Goal: Task Accomplishment & Management: Use online tool/utility

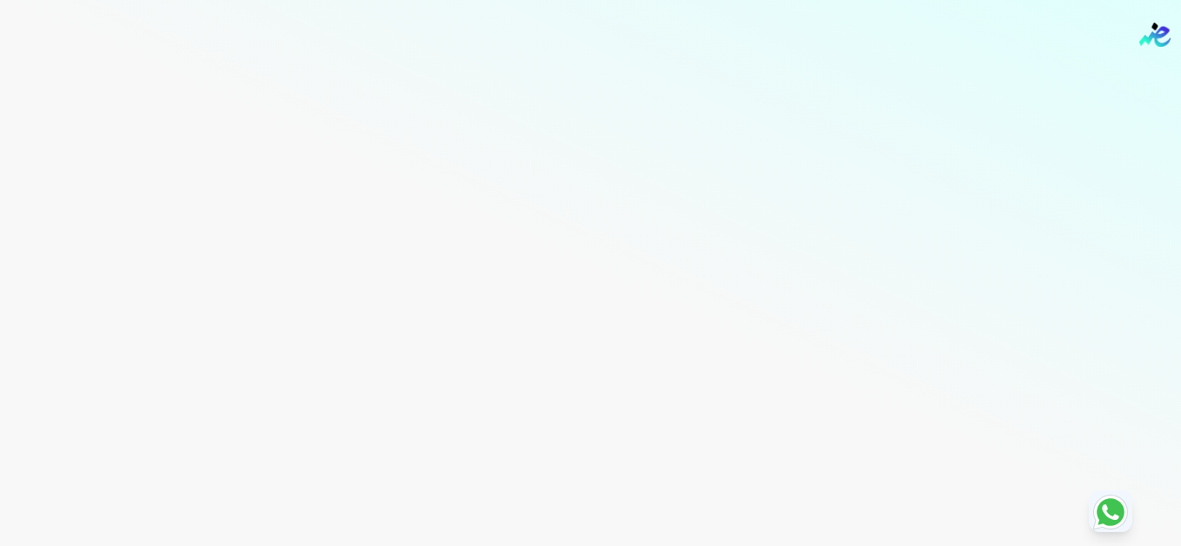
click at [665, 59] on nav "Toggle Navigation الاسعار العمولات مساعدة خدمة العملاء دليل المستخدم تسجيل الدخ…" at bounding box center [590, 35] width 1181 height 70
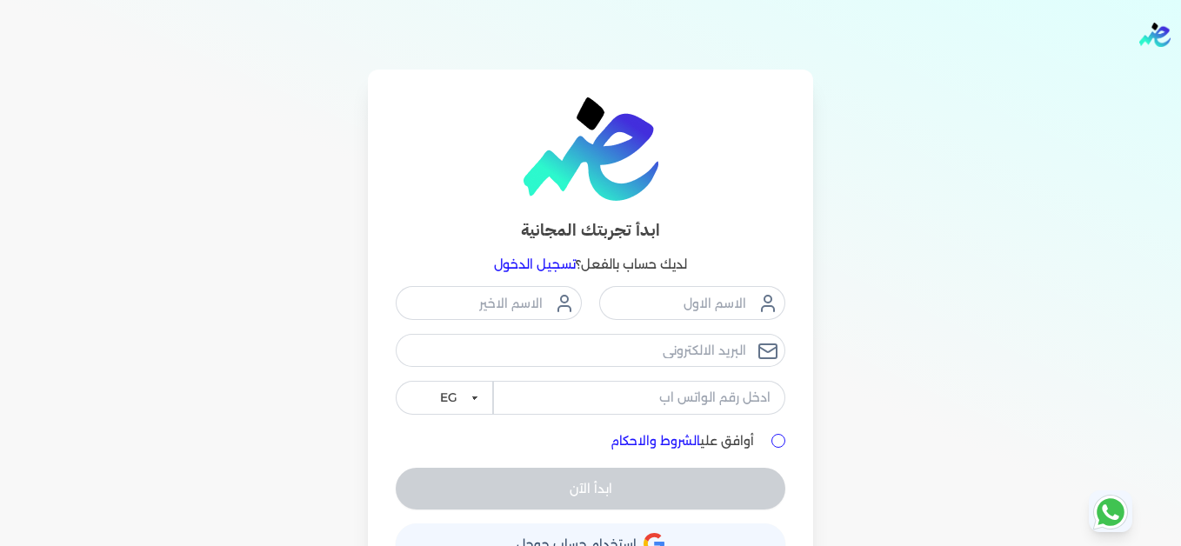
click at [561, 257] on link "تسجيل الدخول" at bounding box center [535, 265] width 82 height 16
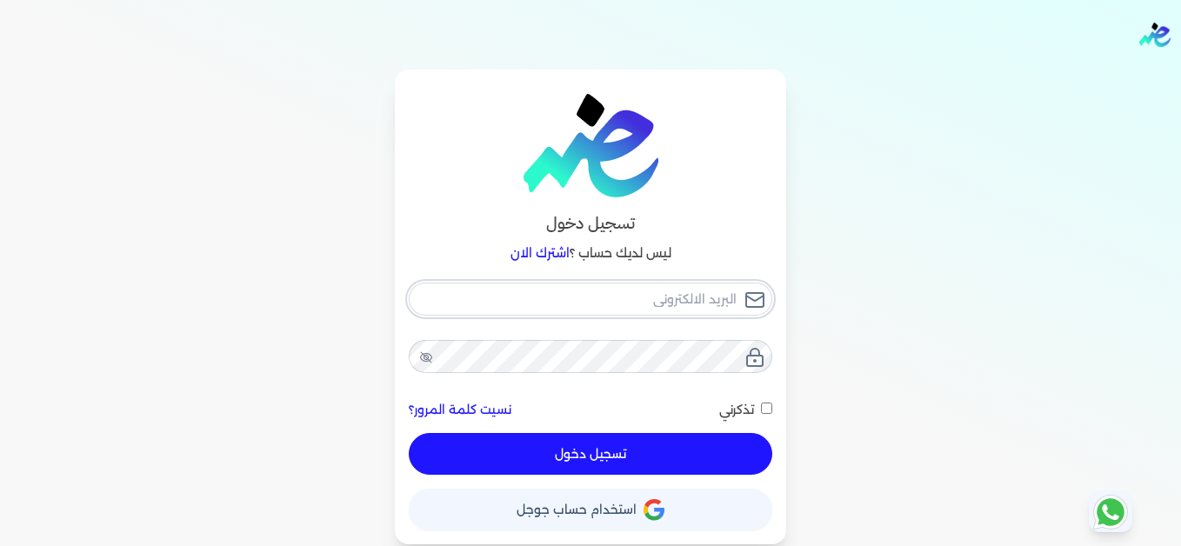
click at [599, 304] on input "email" at bounding box center [591, 299] width 364 height 33
type input "[EMAIL_ADDRESS][DOMAIN_NAME]"
click at [715, 447] on button "تسجيل دخول" at bounding box center [591, 454] width 364 height 42
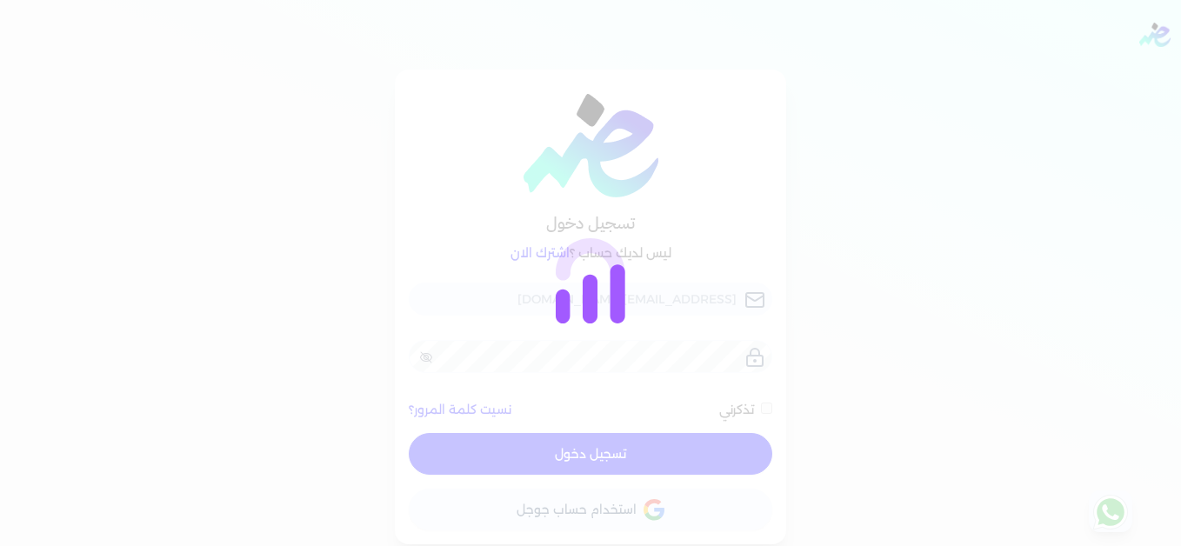
checkbox input "false"
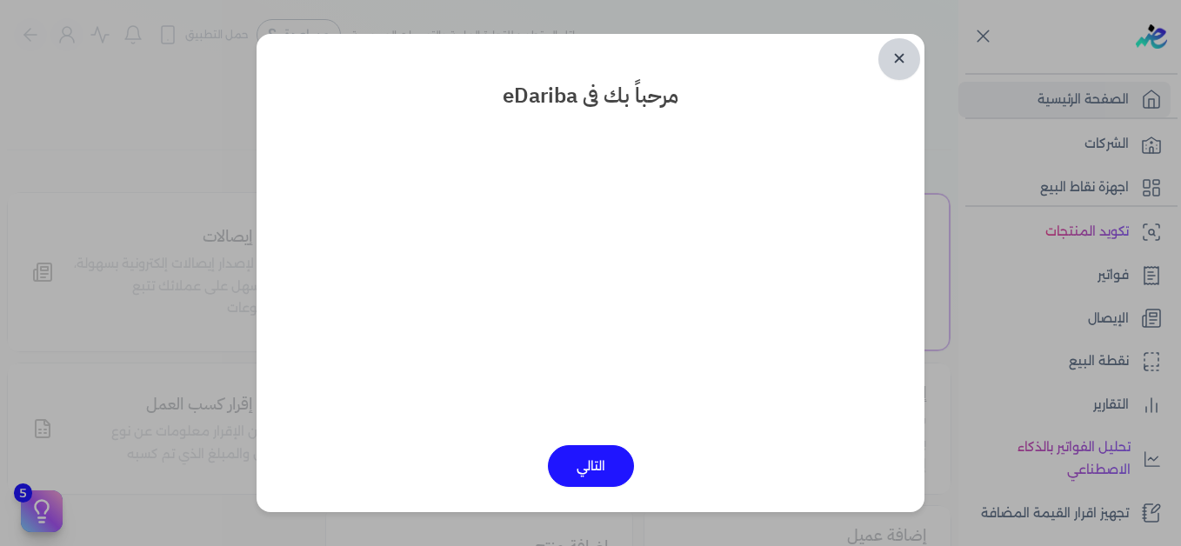
click at [894, 59] on link "✕" at bounding box center [899, 59] width 42 height 42
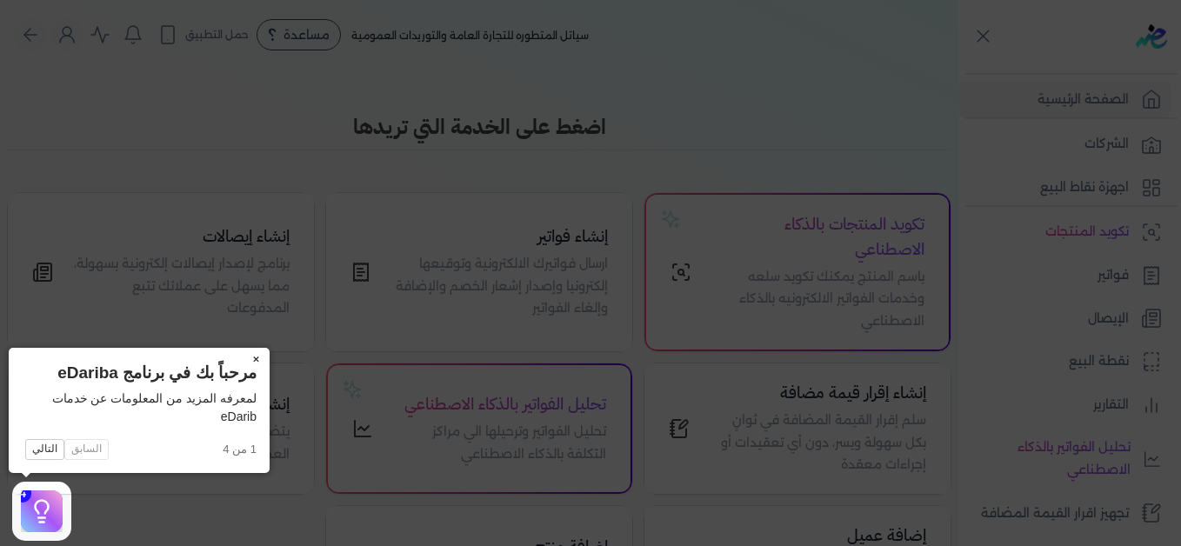
click at [257, 360] on button "×" at bounding box center [256, 360] width 28 height 24
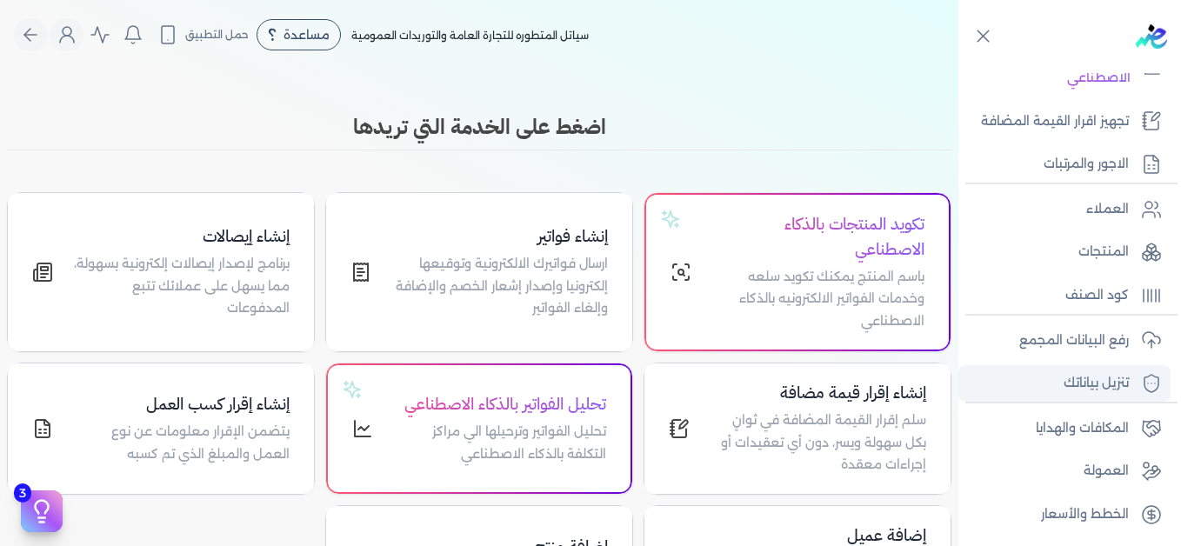
scroll to position [393, 0]
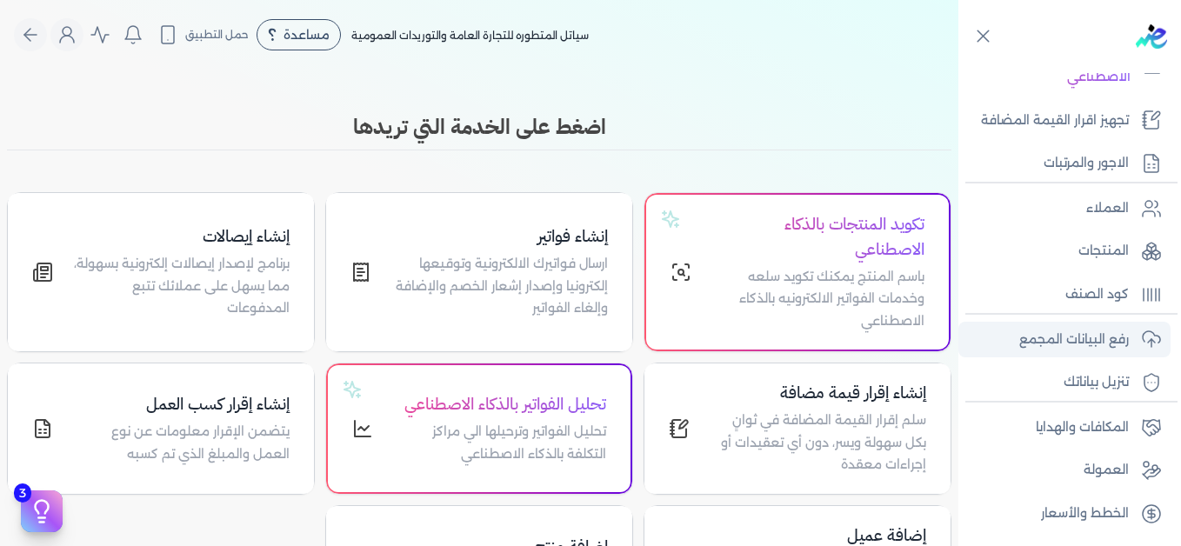
click at [1072, 343] on p "رفع البيانات المجمع" at bounding box center [1074, 340] width 110 height 23
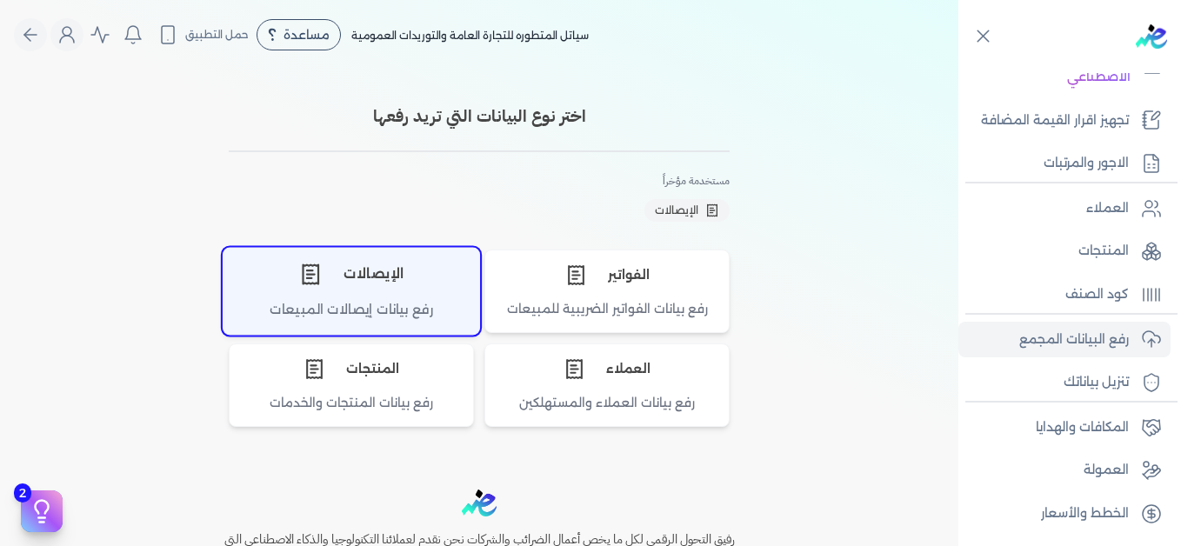
click at [372, 296] on div "الإيصالات" at bounding box center [352, 274] width 256 height 52
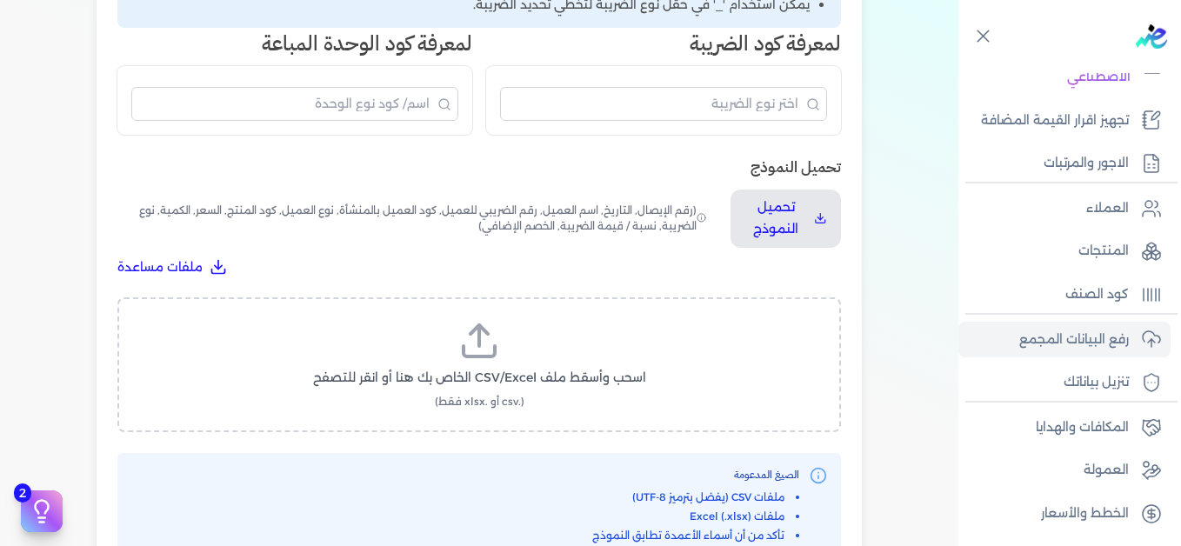
scroll to position [522, 0]
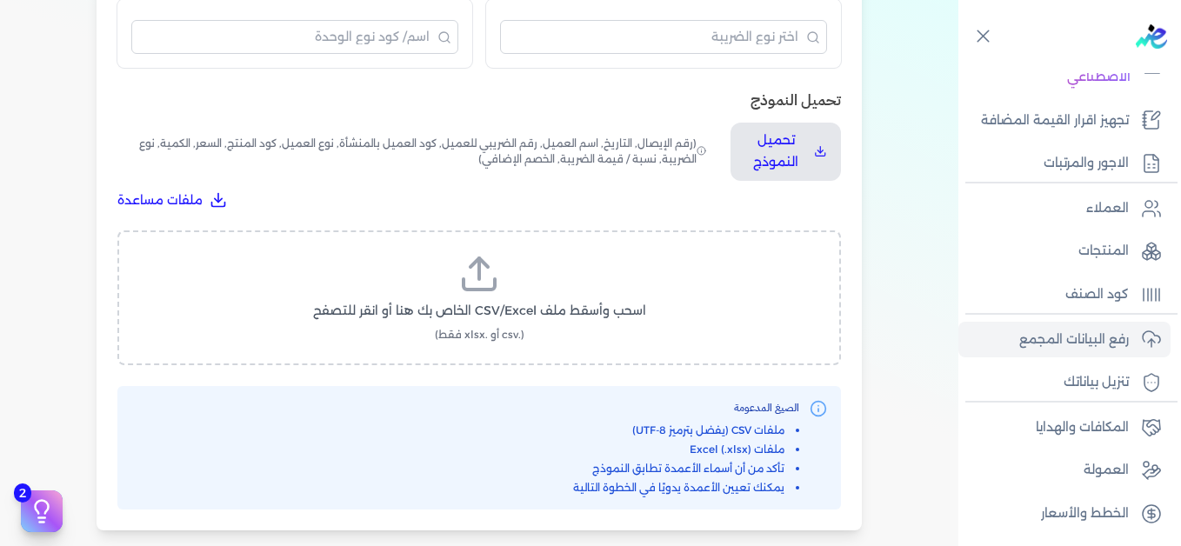
click at [506, 308] on span "اسحب وأسقط ملف CSV/Excel الخاص بك هنا أو انقر للتصفح" at bounding box center [479, 311] width 333 height 18
click at [0, 0] on input "اسحب وأسقط ملف CSV/Excel الخاص بك هنا أو انقر للتصفح (.csv أو .xlsx فقط)" at bounding box center [0, 0] width 0 height 0
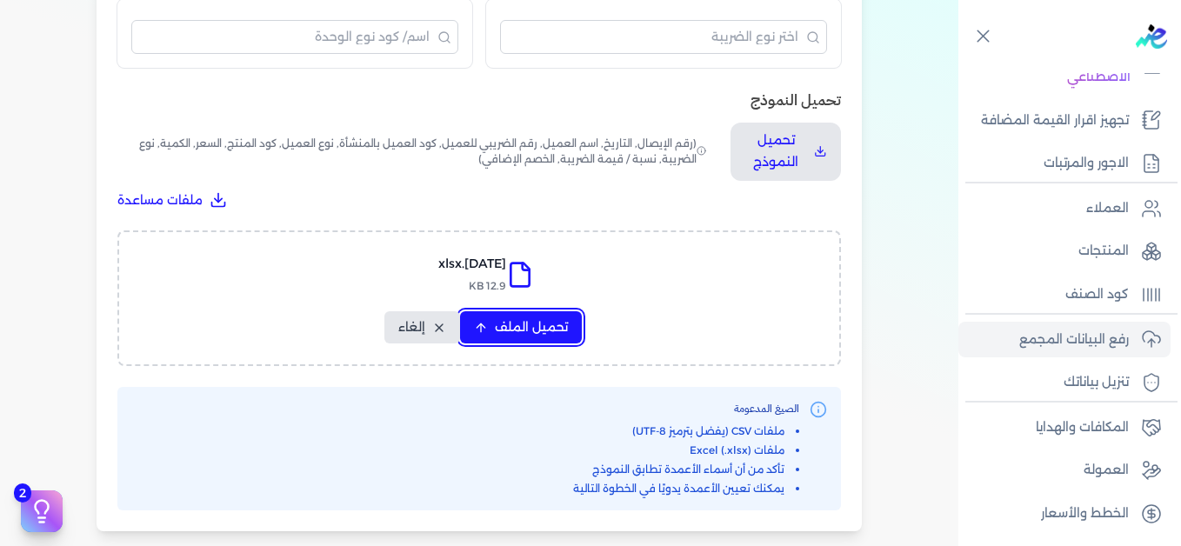
click at [538, 323] on span "تحميل الملف" at bounding box center [531, 327] width 73 height 18
select select "التاريخ"
select select "أسم العميل"
select select "نوع العميل"
select select "وصف البند"
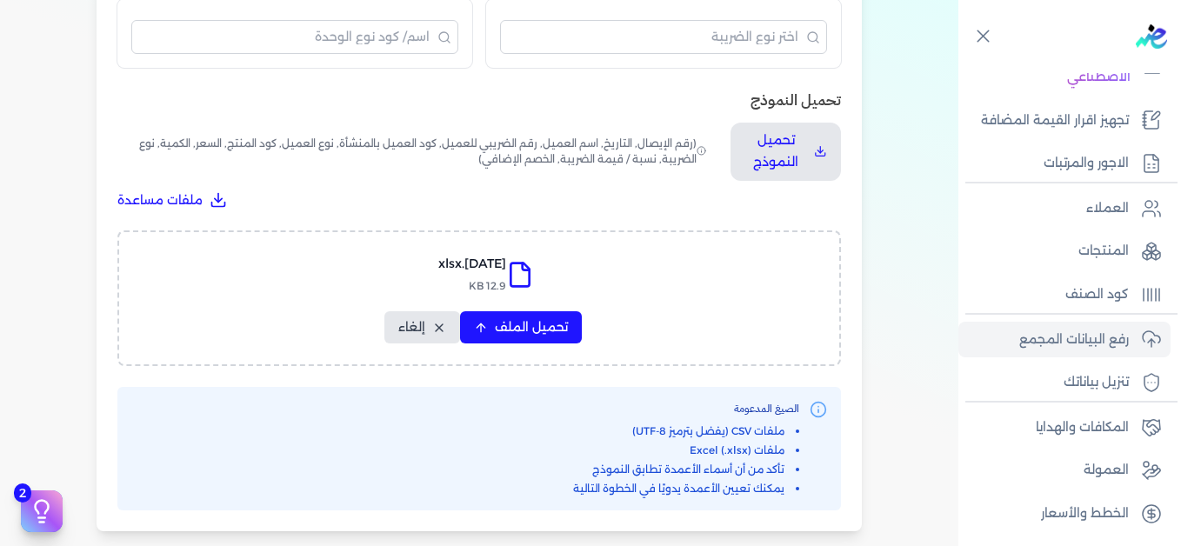
select select "السعر"
select select "الكمية"
select select "نوع الضريبة"
select select "نسبة / قيمة الضريبة"
select select "خصم اضافي"
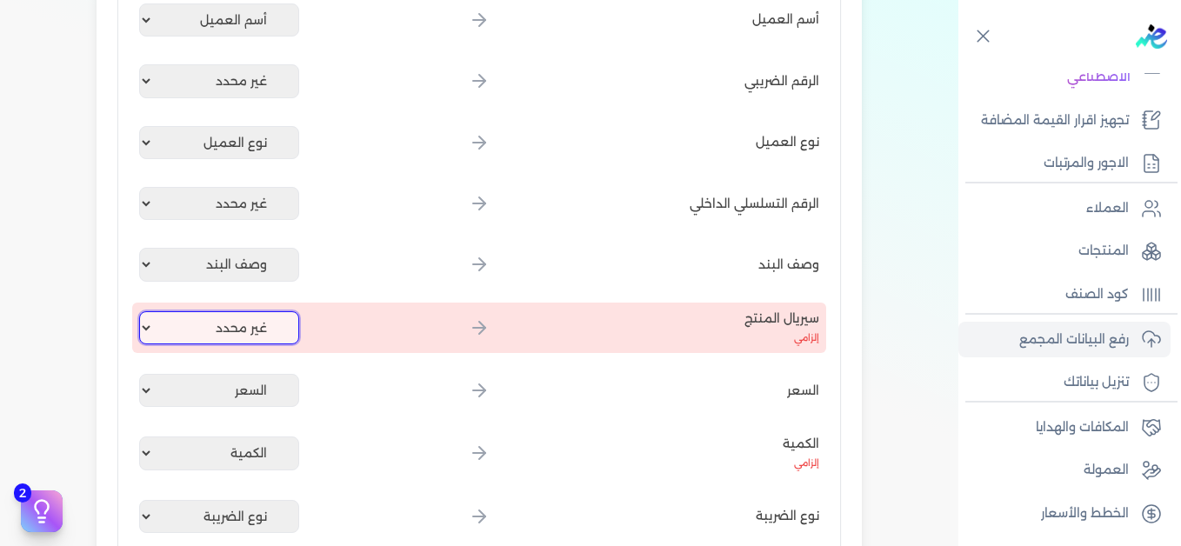
click at [239, 324] on select "غير محدد إيصال رقم التاريخ كود العميل بالمنشأة أسم العميل الرقم الضريبي للعميل …" at bounding box center [219, 327] width 160 height 33
select select "كود المنتج الداخلي"
click at [143, 311] on select "غير محدد إيصال رقم التاريخ كود العميل بالمنشأة أسم العميل الرقم الضريبي للعميل …" at bounding box center [219, 327] width 160 height 33
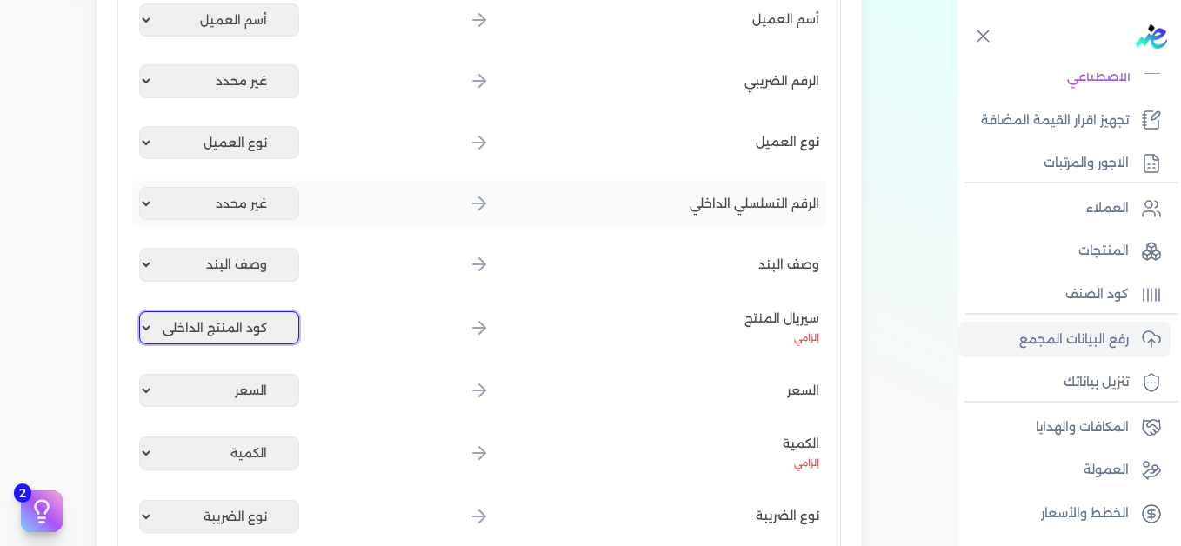
scroll to position [87, 0]
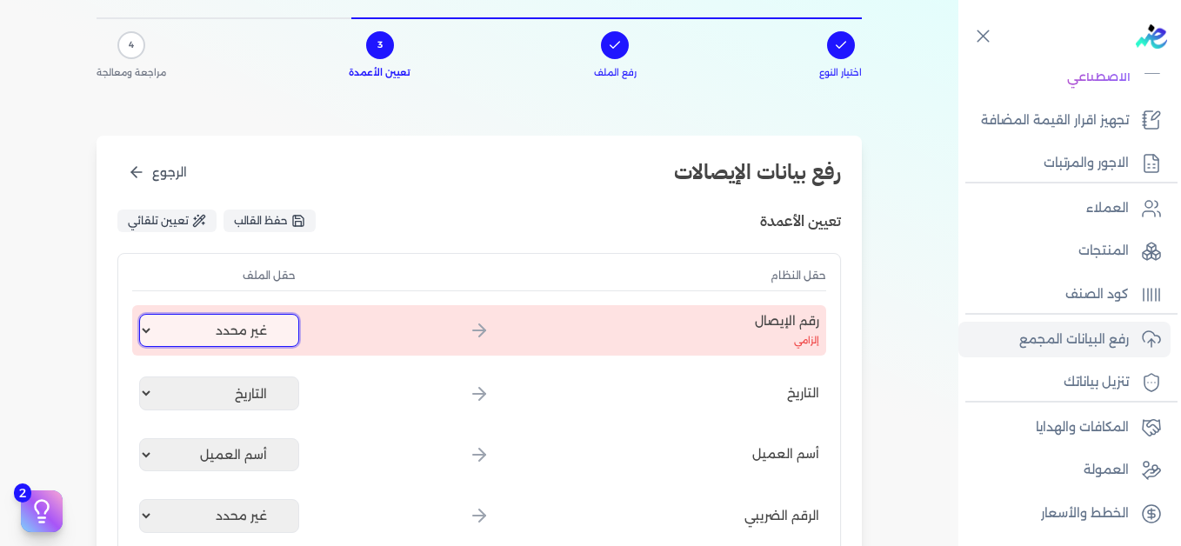
click at [252, 319] on select "غير محدد إيصال رقم التاريخ كود العميل بالمنشأة أسم العميل الرقم الضريبي للعميل …" at bounding box center [219, 330] width 160 height 33
select select "إيصال رقم"
click at [143, 314] on select "غير محدد إيصال رقم التاريخ كود العميل بالمنشأة أسم العميل الرقم الضريبي للعميل …" at bounding box center [219, 330] width 160 height 33
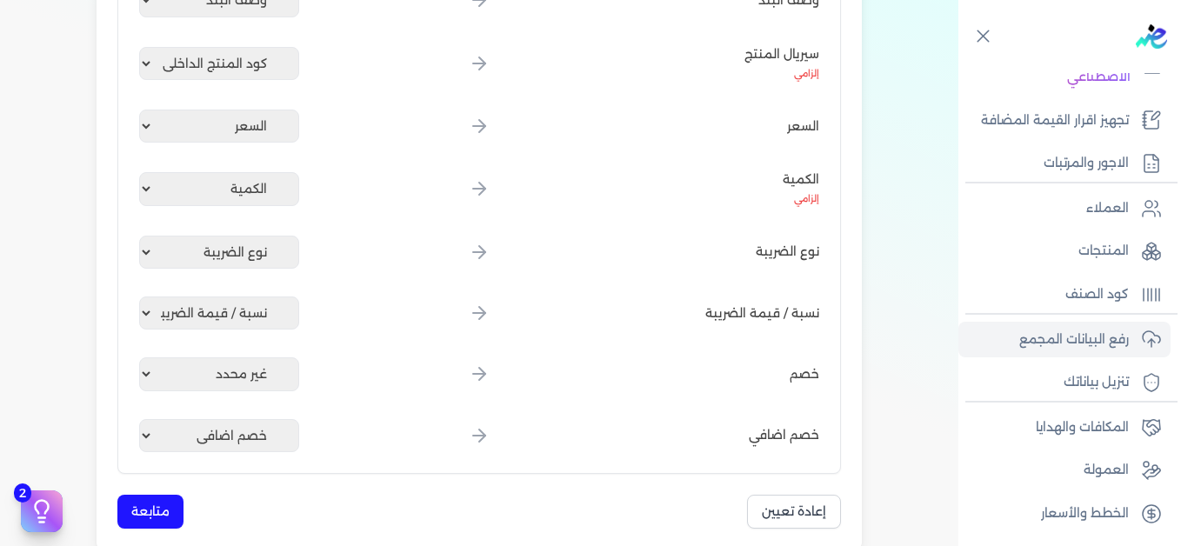
scroll to position [870, 0]
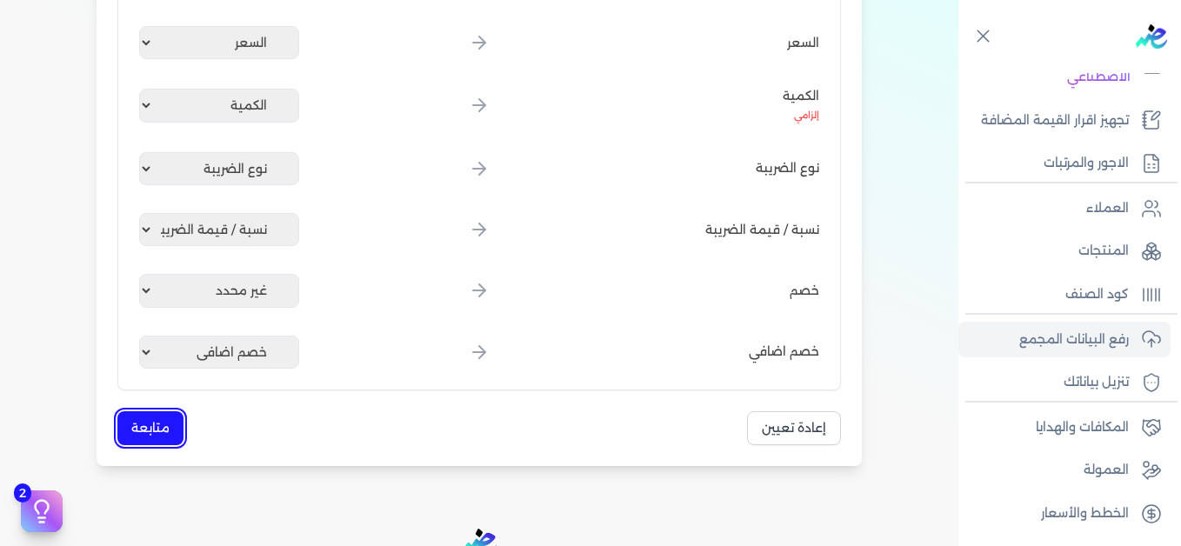
click at [155, 423] on button "متابعة" at bounding box center [150, 428] width 66 height 34
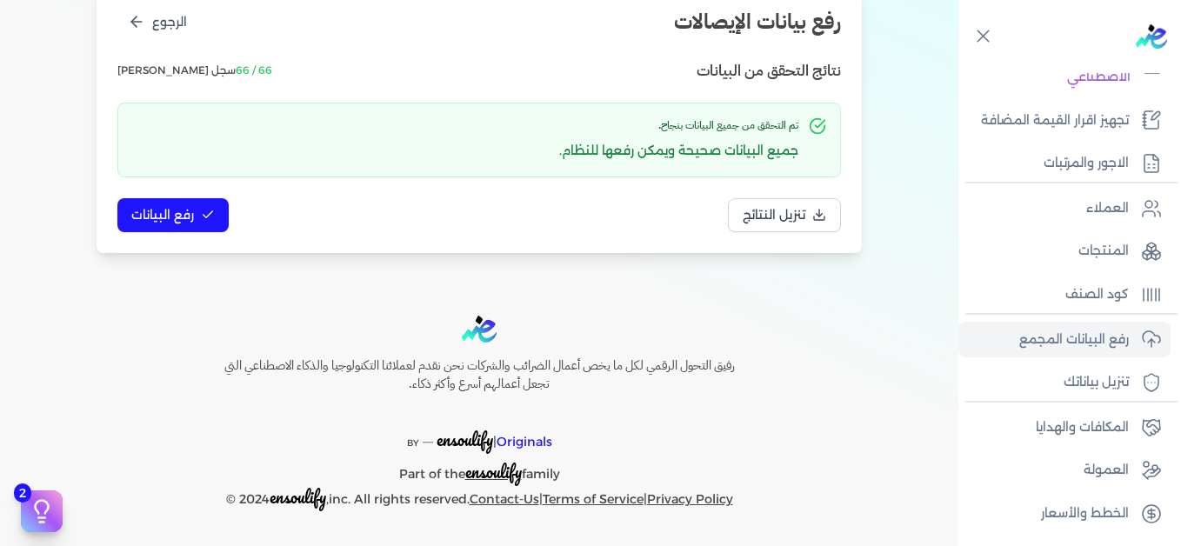
scroll to position [237, 0]
click at [183, 191] on div "نتائج التحقق من البيانات 66 / 66 سجل صالح تم التحقق من جميع البيانات بنجاح. جمي…" at bounding box center [479, 145] width 724 height 173
click at [194, 206] on span "رفع البيانات" at bounding box center [162, 215] width 63 height 18
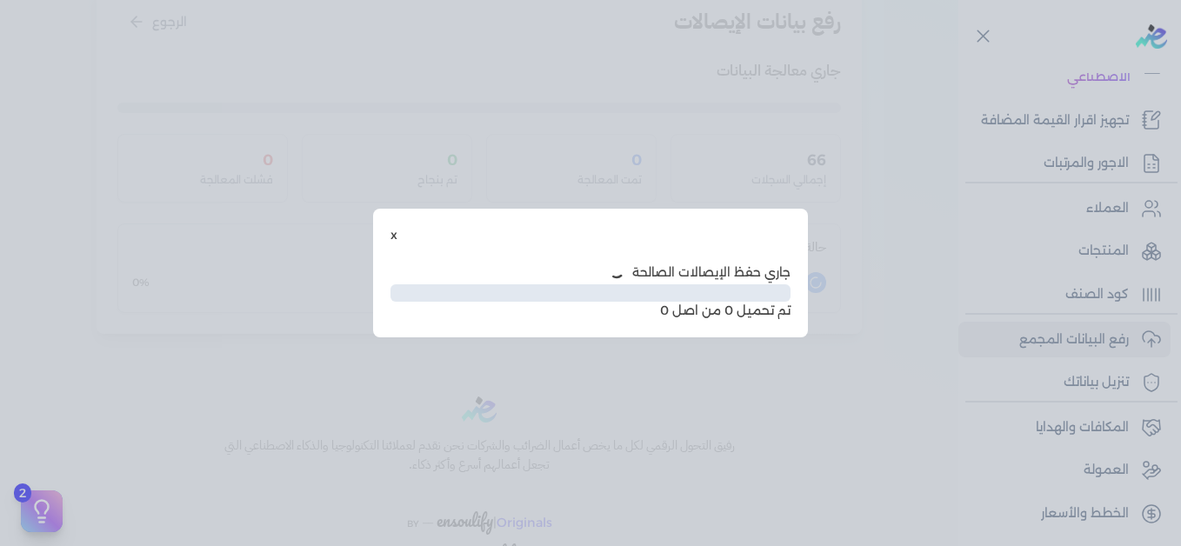
scroll to position [142, 0]
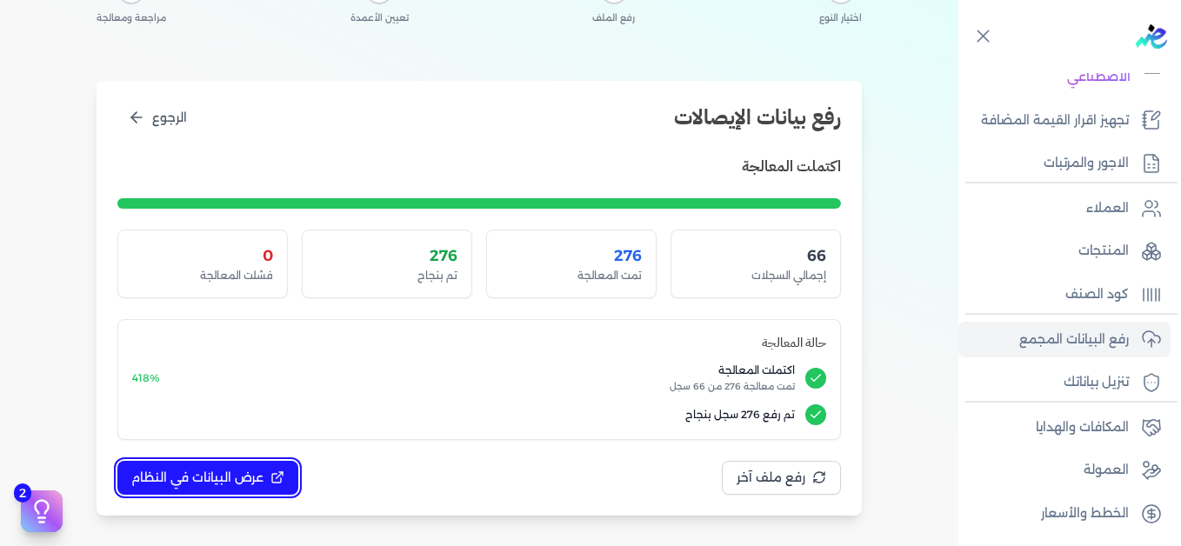
click at [218, 477] on span "عرض البيانات في النظام" at bounding box center [197, 478] width 132 height 18
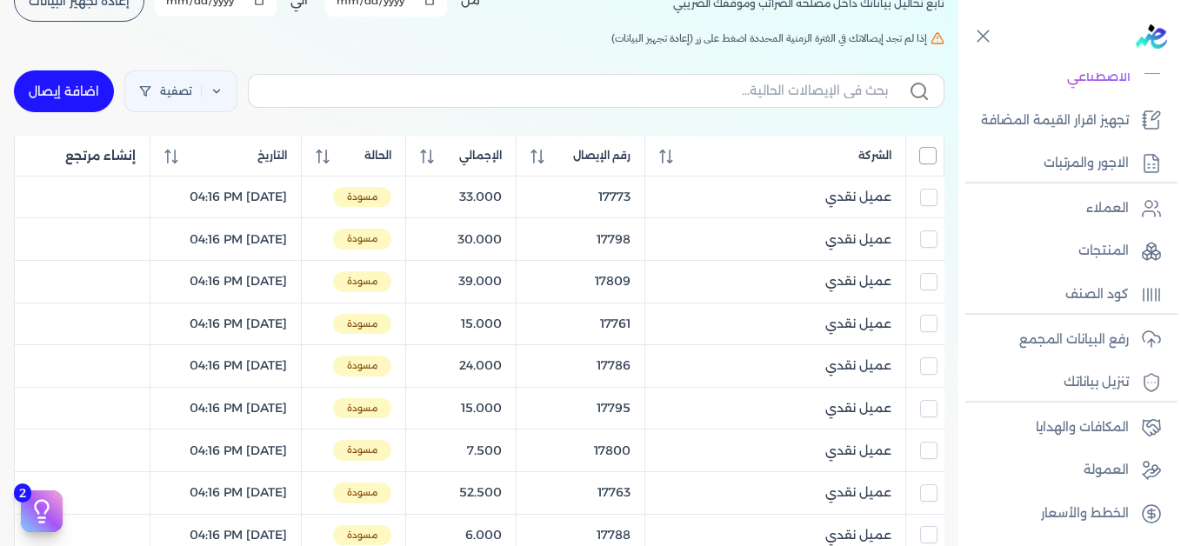
click at [932, 163] on input "All items unselected" at bounding box center [927, 155] width 17 height 17
checkbox input "true"
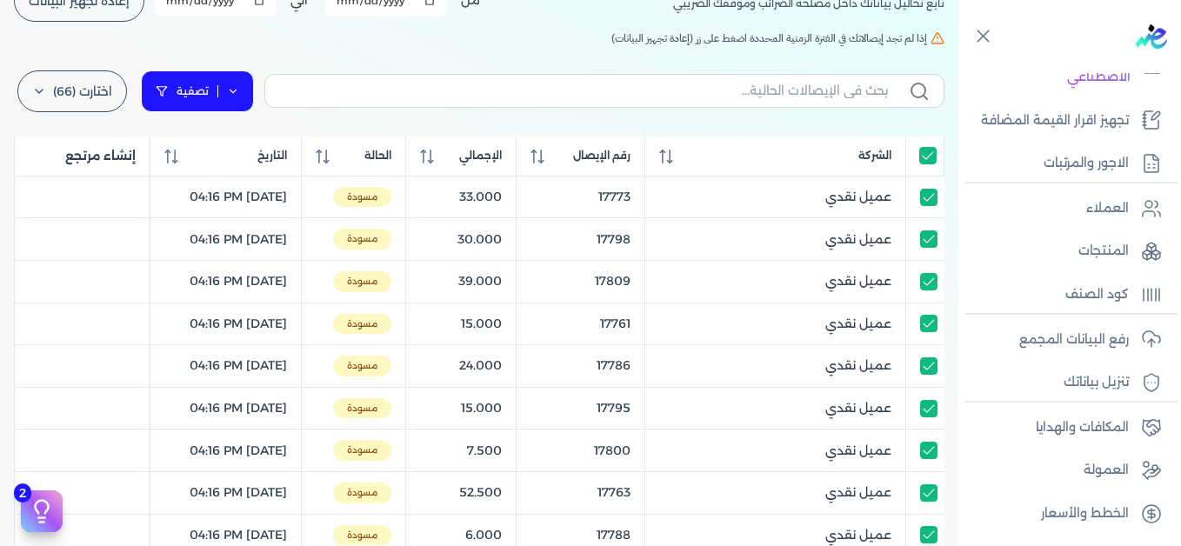
click at [239, 94] on icon at bounding box center [233, 91] width 12 height 12
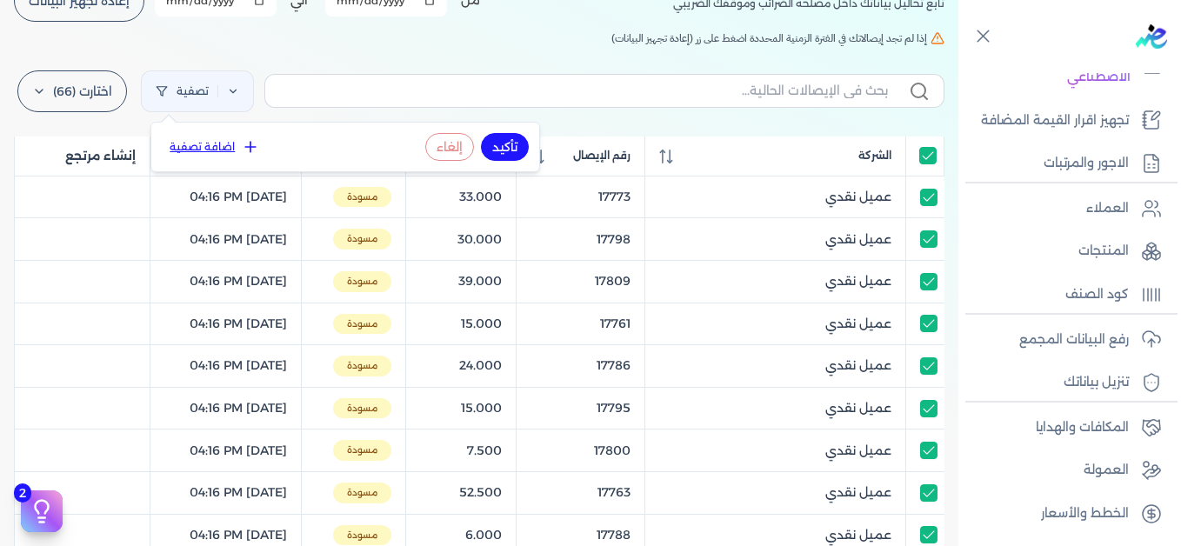
click at [233, 150] on button "اضافة تصفية" at bounding box center [214, 147] width 105 height 21
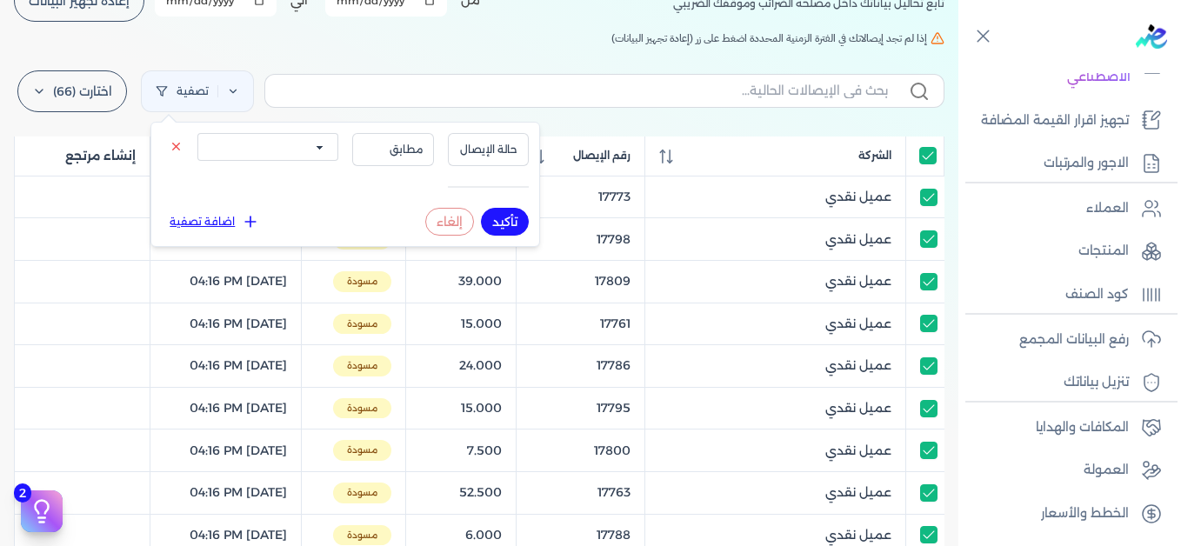
click at [269, 151] on select "الكل مقبولة غير مقبولة يتم مراجعتها ملغية مرفوضة مسودة" at bounding box center [267, 147] width 141 height 28
select select "draft"
click at [197, 133] on select "الكل مقبولة غير مقبولة يتم مراجعتها ملغية مرفوضة مسودة" at bounding box center [267, 147] width 141 height 28
drag, startPoint x: 517, startPoint y: 220, endPoint x: 323, endPoint y: 71, distance: 244.4
click at [517, 221] on button "تأكيد" at bounding box center [505, 222] width 48 height 28
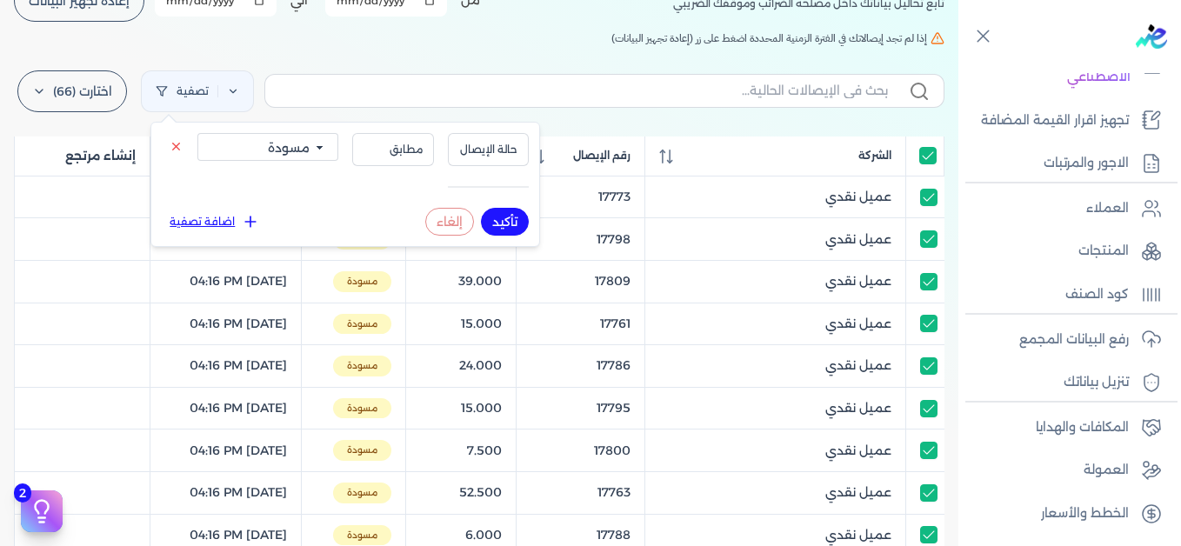
click at [328, 53] on div "الإيصالات تابع تحاليل بياناتك داخل مصلحه الضرائب وموقفك الضريبي أختر المدة الزم…" at bounding box center [479, 500] width 959 height 1144
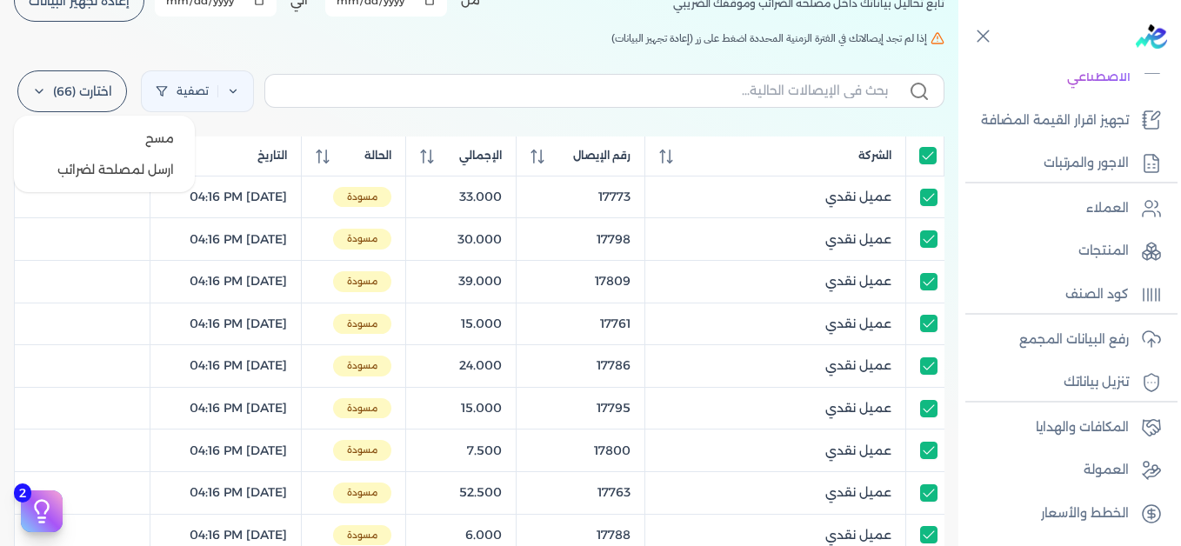
click at [92, 97] on label "اختارت (66)" at bounding box center [72, 91] width 110 height 42
click at [116, 175] on button "ارسل لمصلحة لضرائب" at bounding box center [104, 169] width 167 height 31
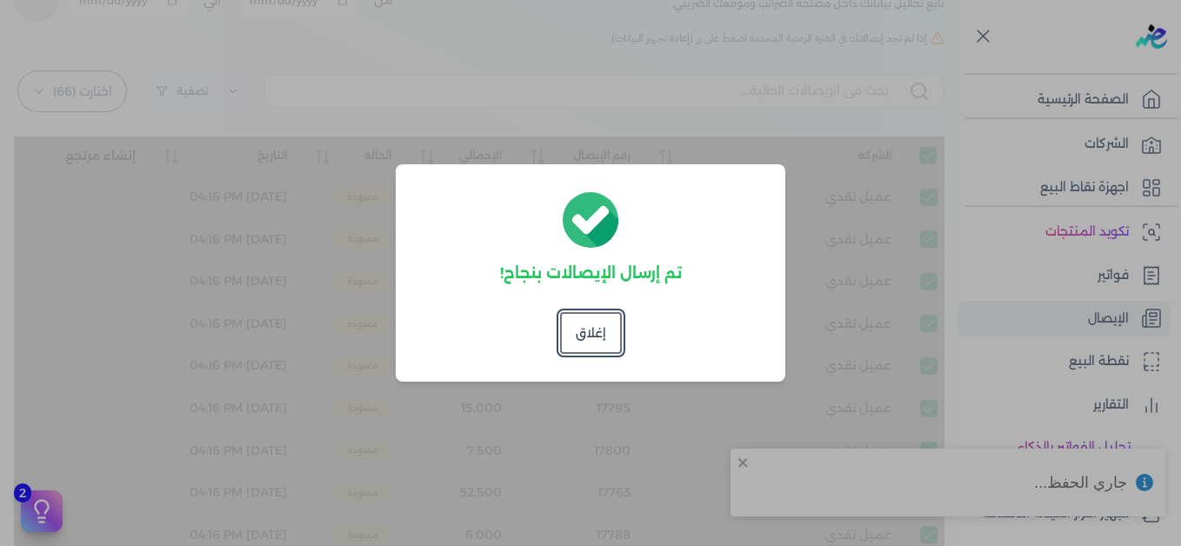
checkbox input "true"
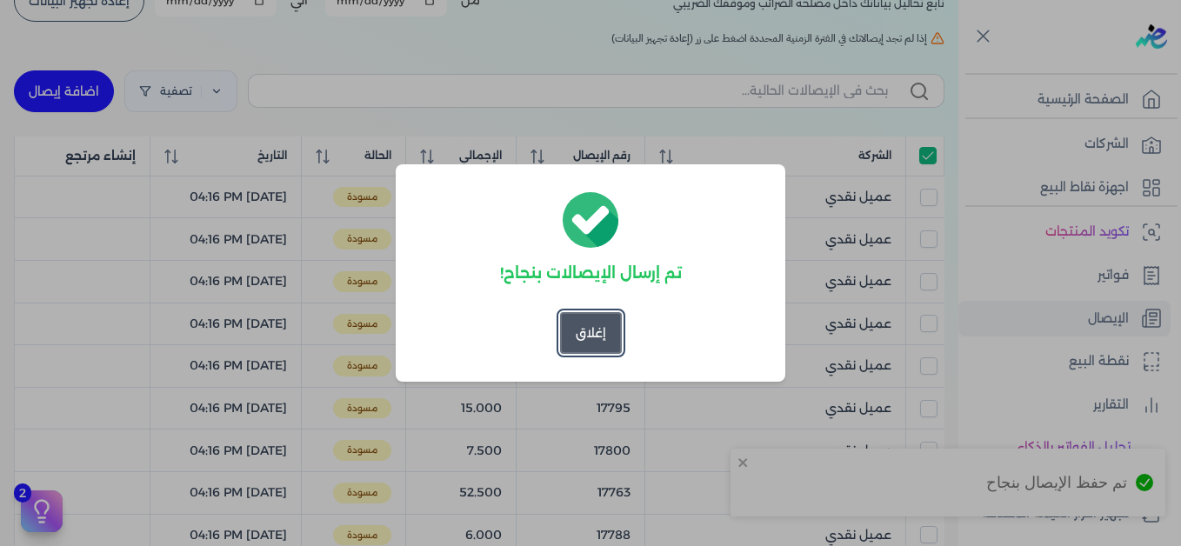
click at [585, 347] on button "إغلاق" at bounding box center [591, 333] width 62 height 42
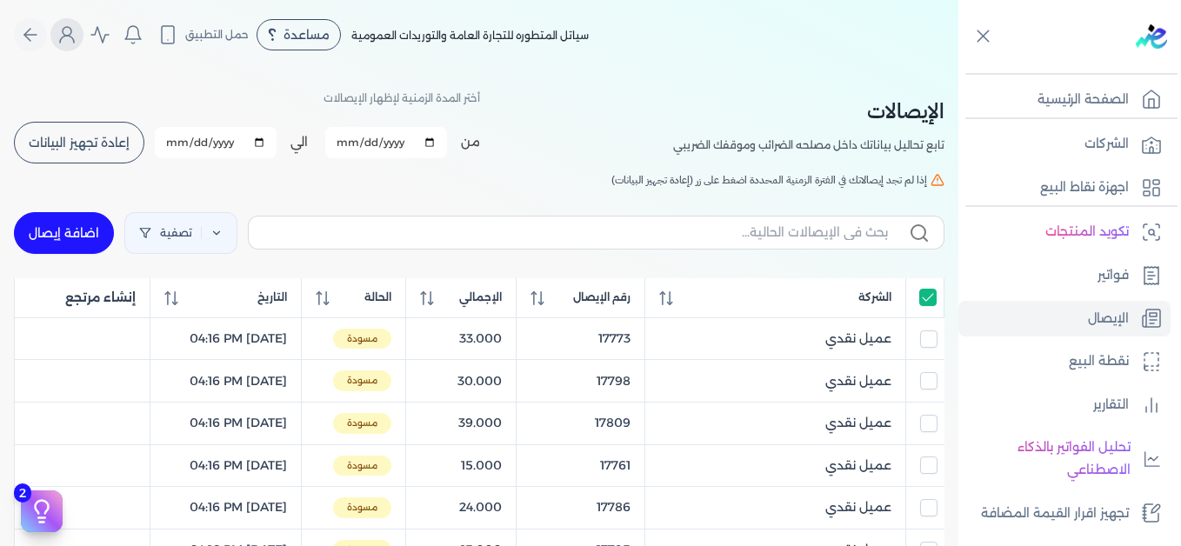
click at [77, 37] on icon "Global" at bounding box center [67, 34] width 21 height 21
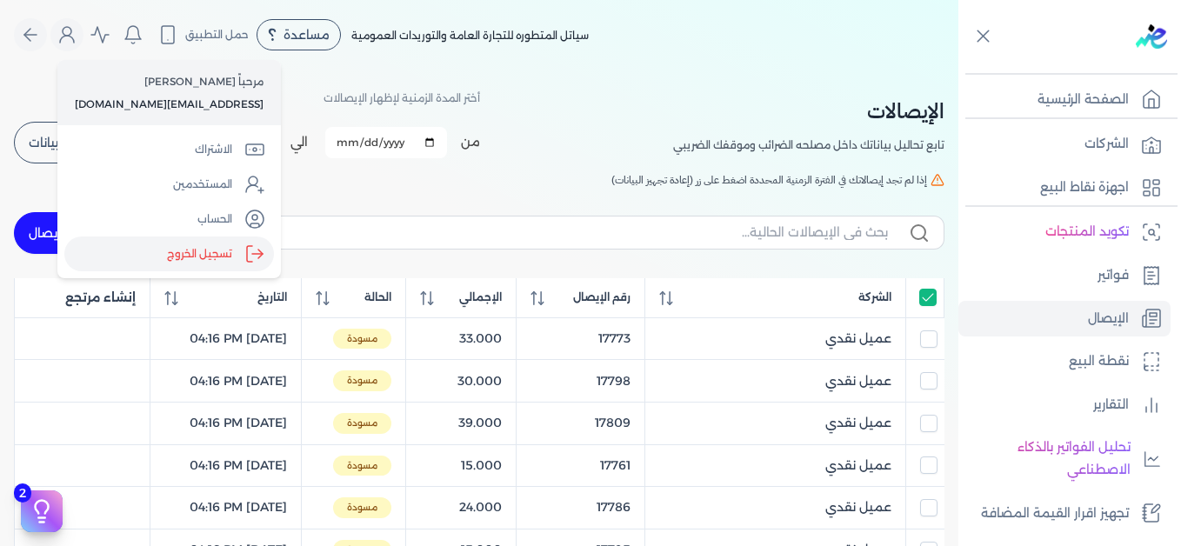
click at [186, 257] on label "تسجيل الخروج" at bounding box center [169, 254] width 210 height 35
click at [959, 70] on input "Close" at bounding box center [959, 70] width 0 height 0
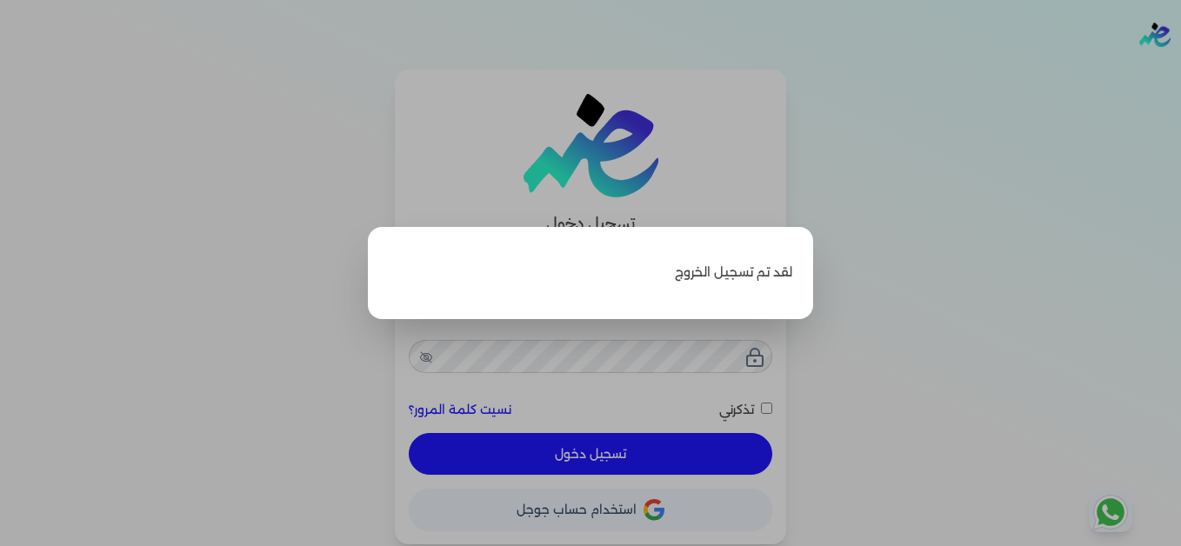
click at [972, 123] on label "Close" at bounding box center [590, 273] width 1181 height 546
click at [1180, 70] on input "Close" at bounding box center [1181, 70] width 0 height 0
